Goal: Check status: Check status

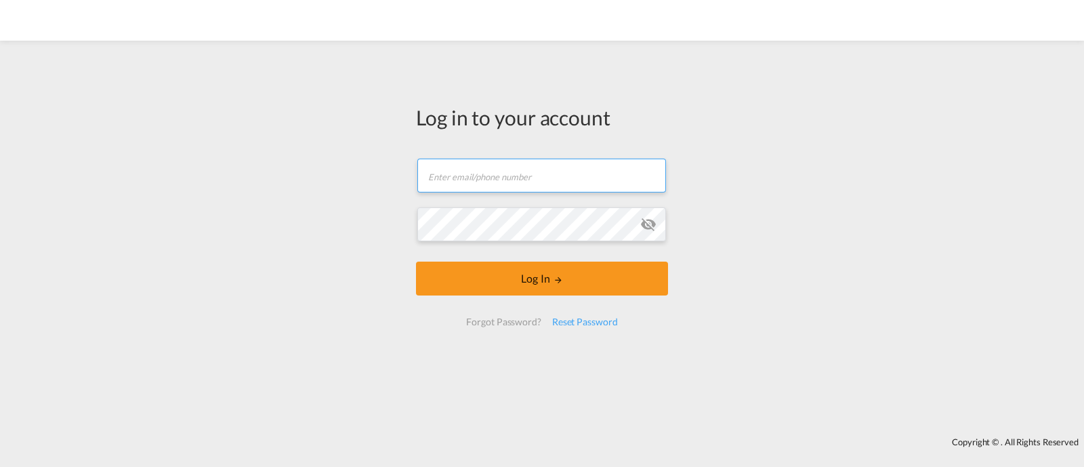
type input "[EMAIL_ADDRESS][DOMAIN_NAME]"
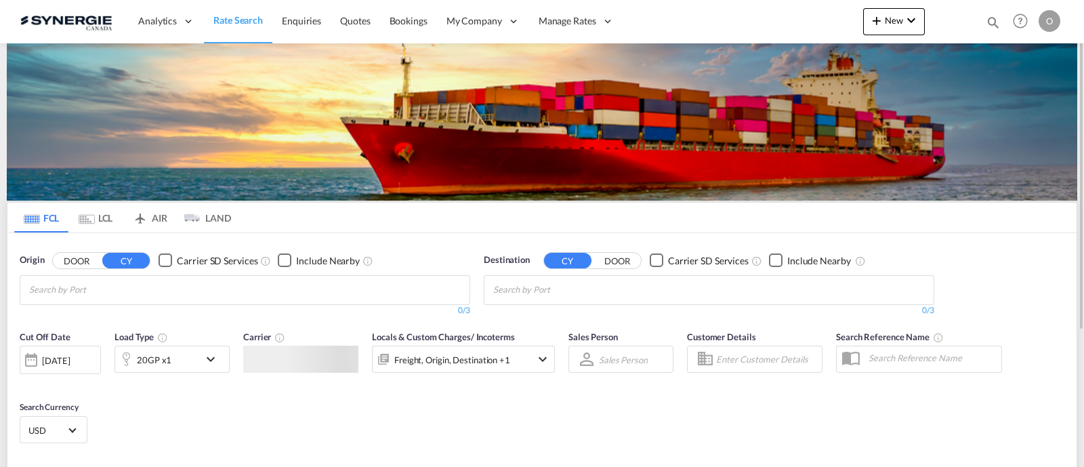
click at [997, 19] on md-icon "icon-magnify" at bounding box center [993, 22] width 15 height 15
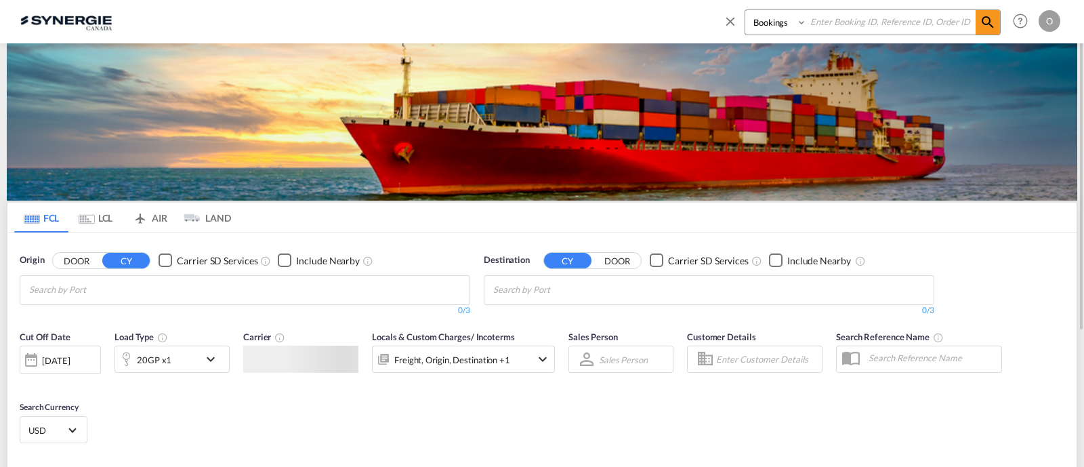
click at [729, 25] on span at bounding box center [734, 25] width 22 height 33
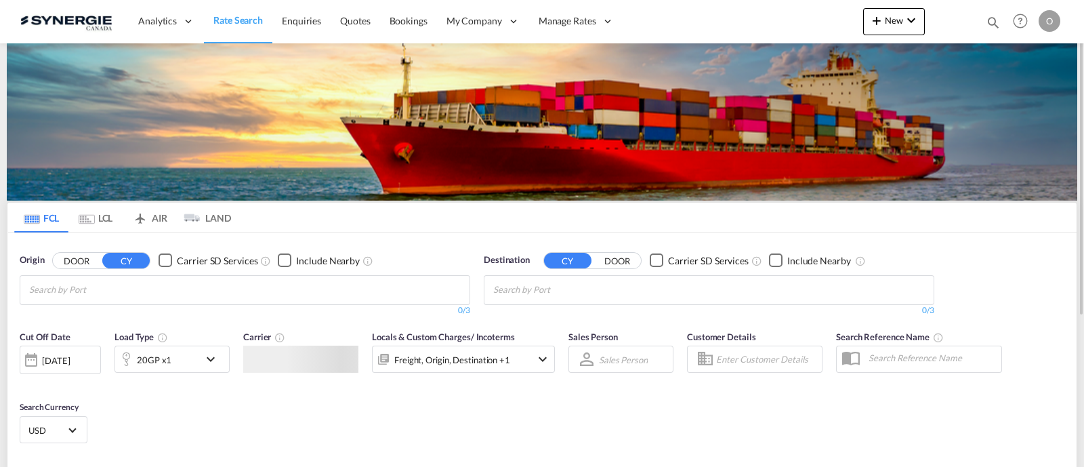
click at [744, 28] on div "Analytics Reports Dashboard Rate Search Enquiries Quotes Bookings" at bounding box center [541, 21] width 1043 height 42
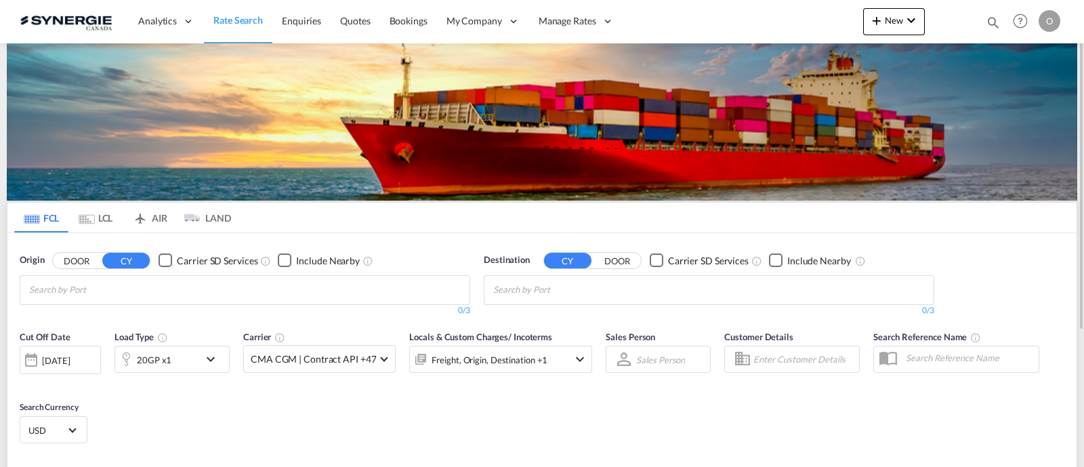
click at [986, 18] on md-icon "icon-magnify" at bounding box center [993, 22] width 15 height 15
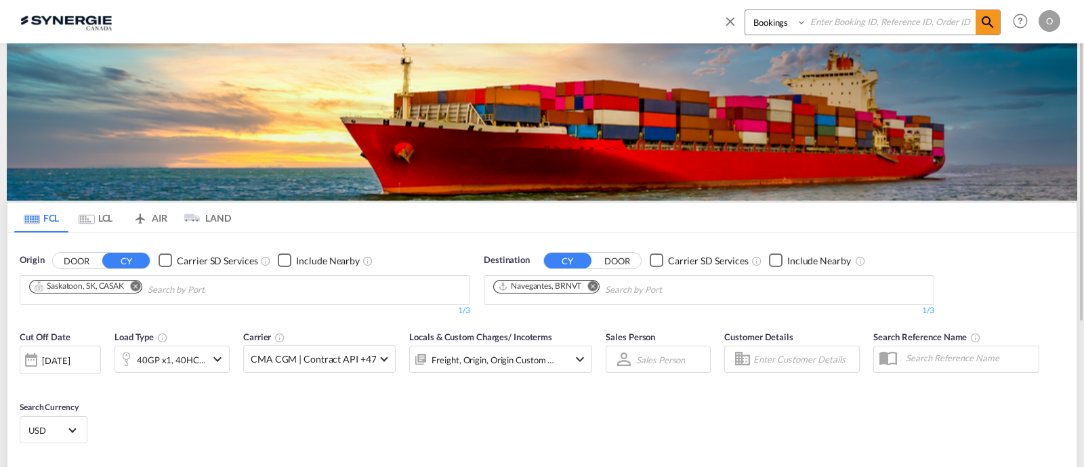
click at [793, 31] on select "Bookings Quotes Enquiries" at bounding box center [777, 22] width 64 height 24
select select "Quotes"
click at [745, 10] on select "Bookings Quotes Enquiries" at bounding box center [777, 22] width 64 height 24
click at [858, 28] on input at bounding box center [891, 22] width 169 height 24
paste input "SYC000014235"
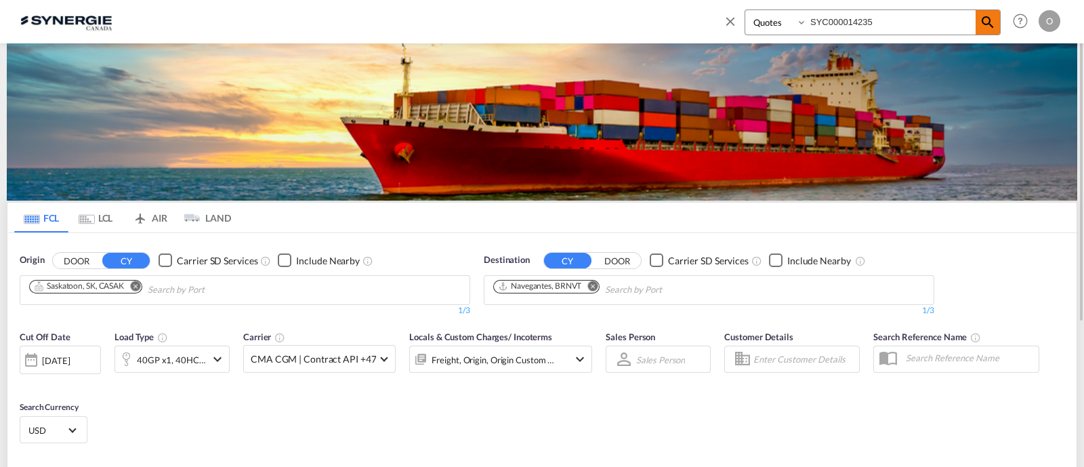
type input "SYC000014235"
click at [988, 17] on md-icon "icon-magnify" at bounding box center [987, 22] width 16 height 16
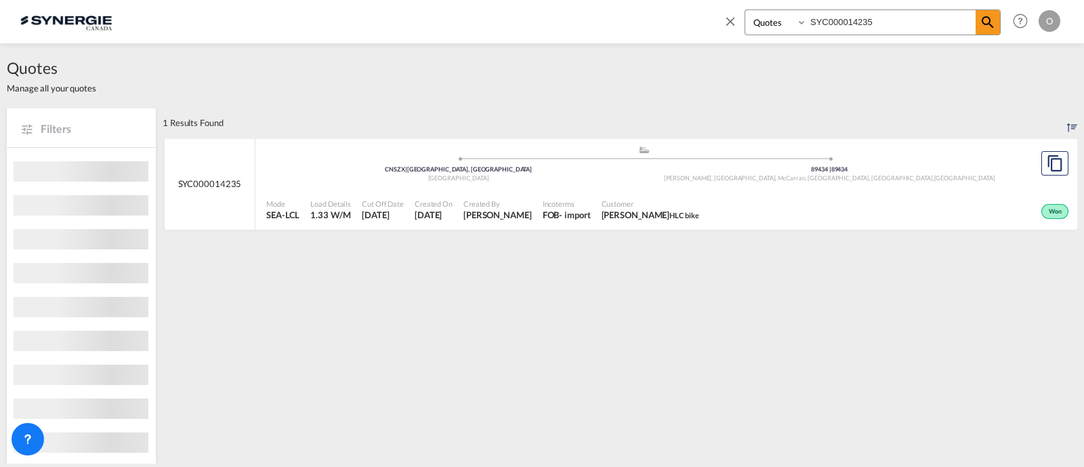
click at [557, 221] on div "Incoterms FOB - import" at bounding box center [566, 210] width 59 height 34
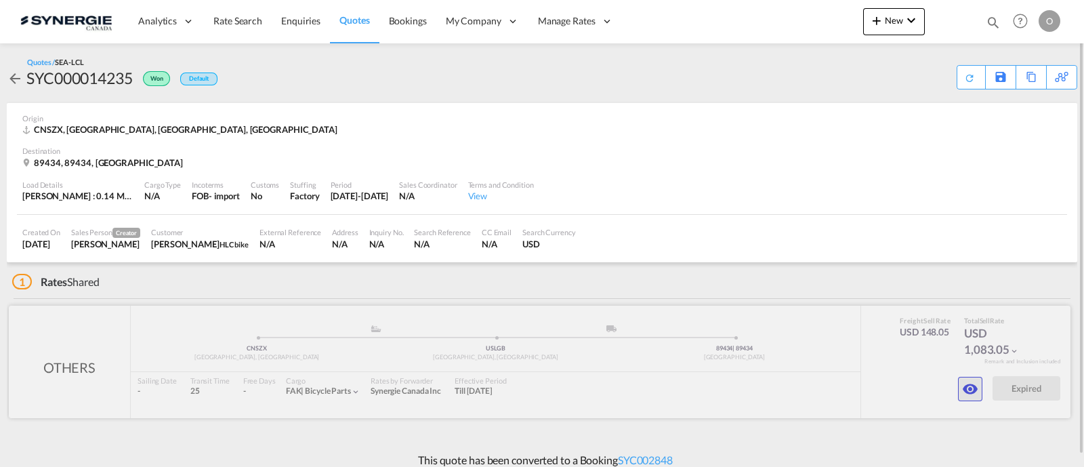
click at [969, 394] on md-icon "icon-eye" at bounding box center [970, 389] width 16 height 16
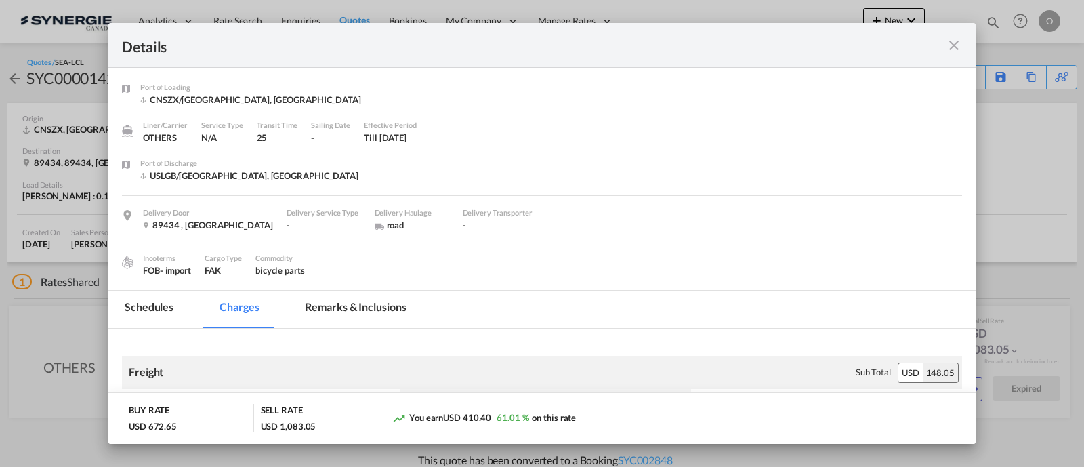
click at [359, 314] on md-tab-item "Remarks & Inclusions" at bounding box center [355, 309] width 133 height 37
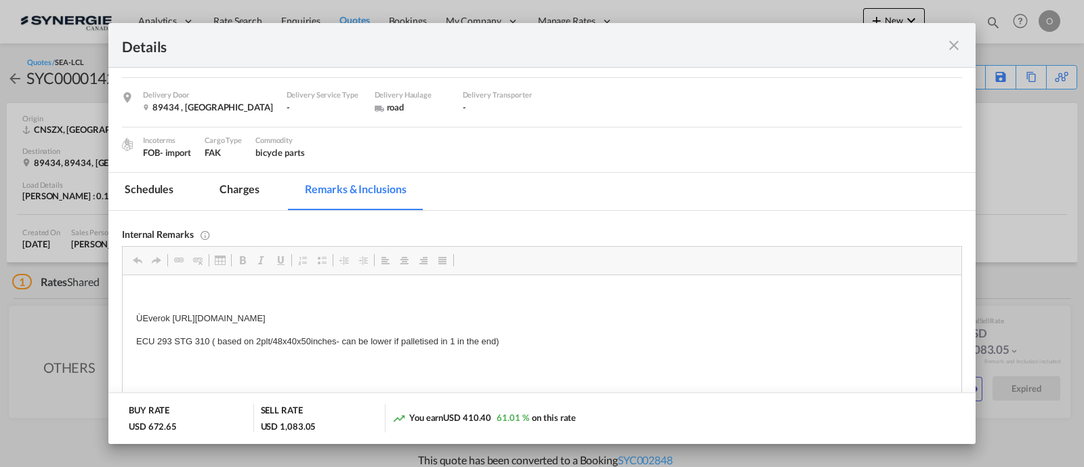
scroll to position [169, 0]
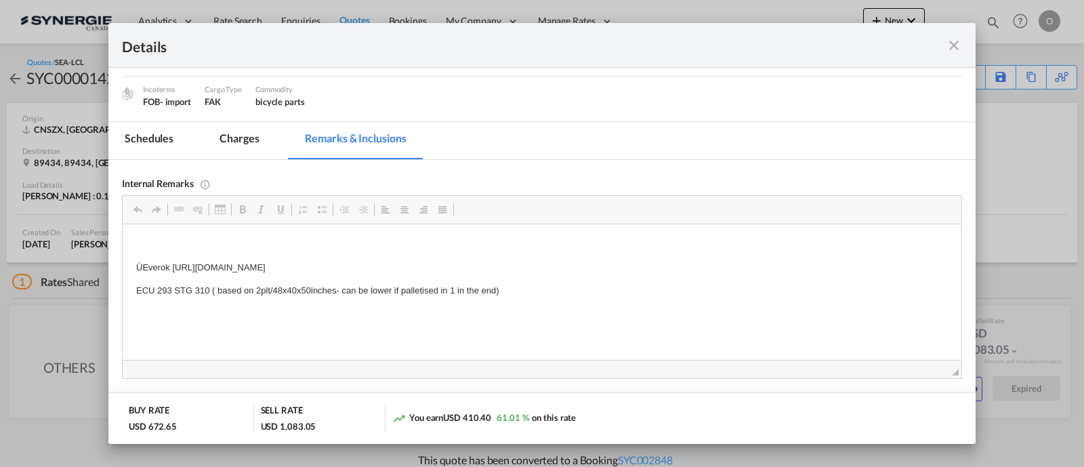
click at [962, 47] on div "Details" at bounding box center [541, 45] width 867 height 45
click at [961, 49] on md-icon "icon-close fg-AAA8AD m-0 cursor" at bounding box center [954, 45] width 16 height 16
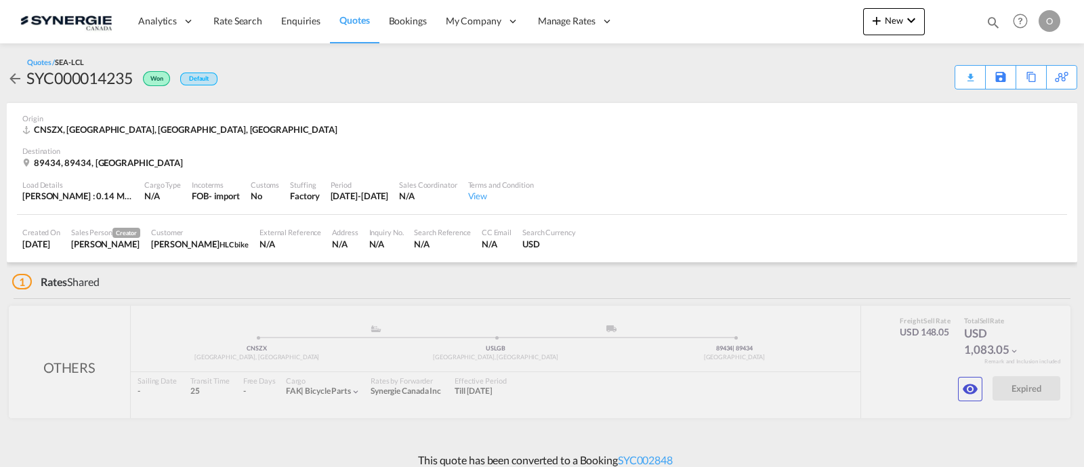
scroll to position [102, 0]
